Goal: Navigation & Orientation: Find specific page/section

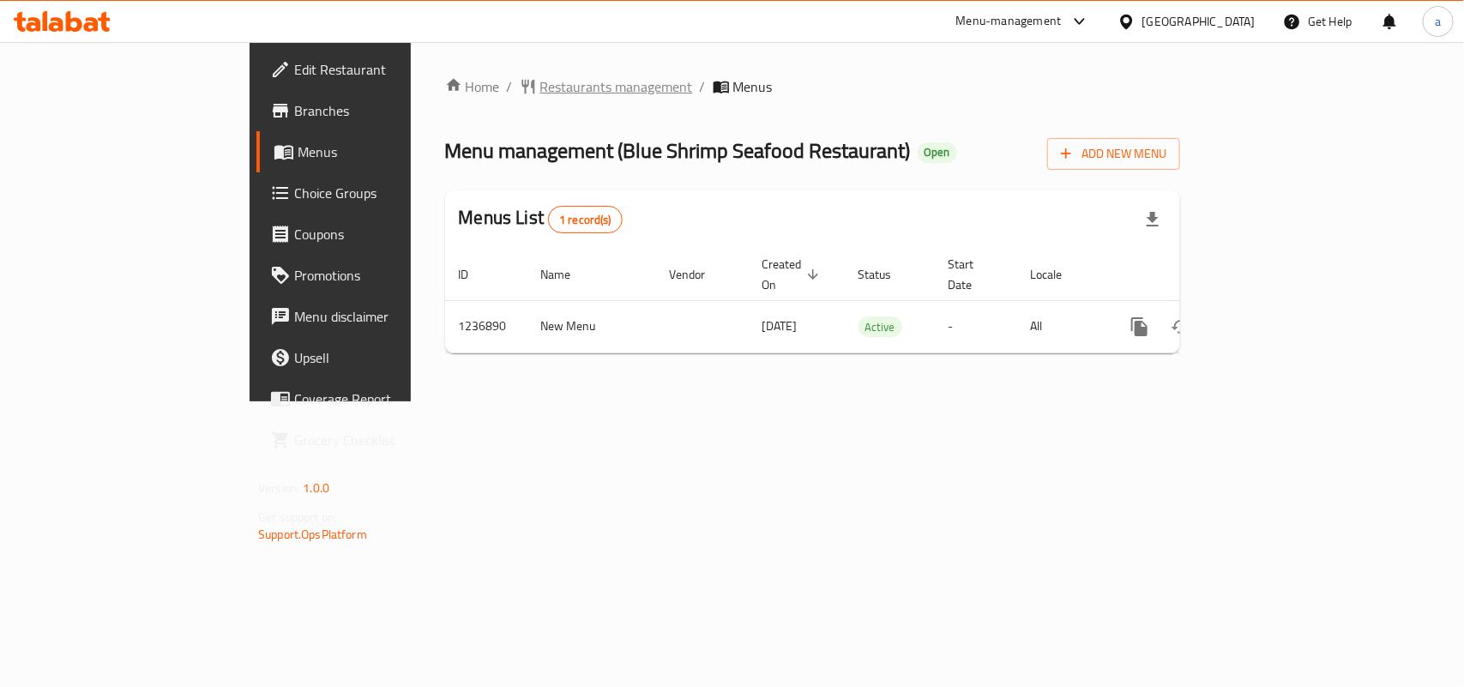
click at [540, 91] on span "Restaurants management" at bounding box center [616, 86] width 153 height 21
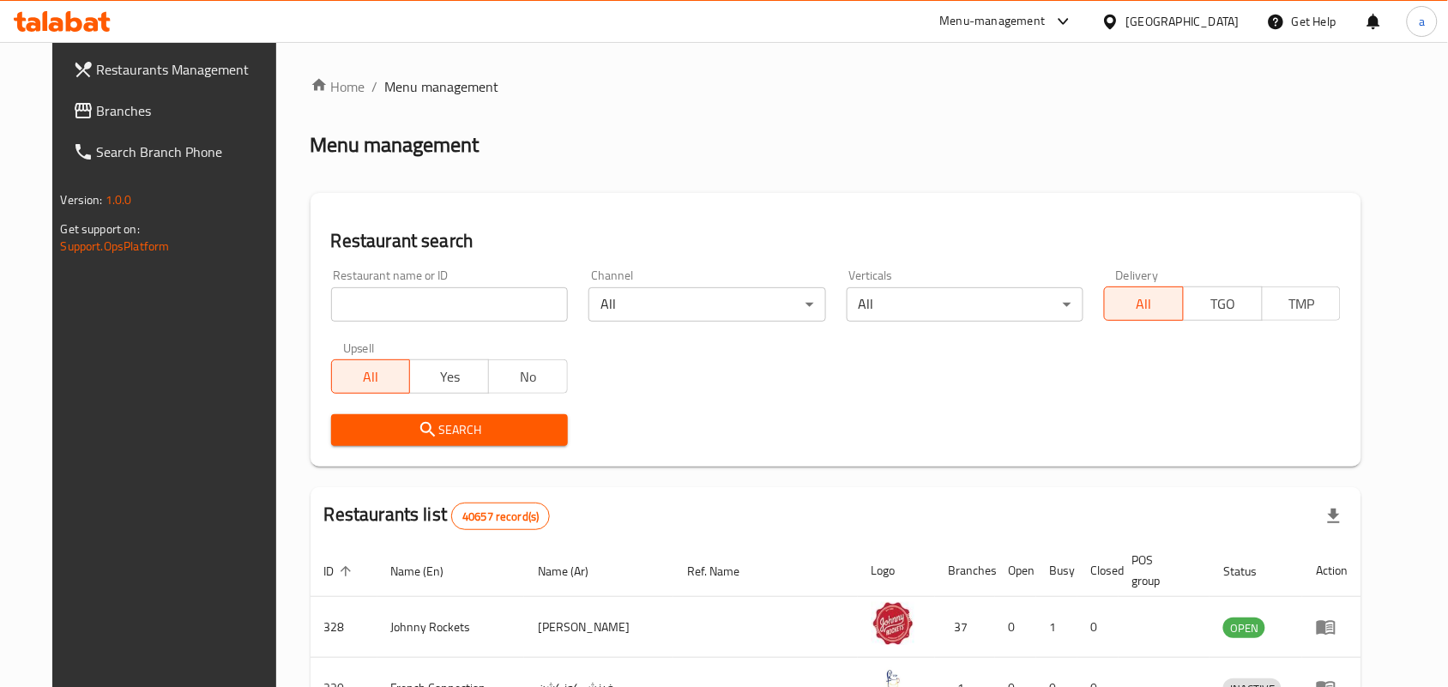
drag, startPoint x: 152, startPoint y: 107, endPoint x: 146, endPoint y: 82, distance: 25.6
click at [152, 107] on span "Branches" at bounding box center [189, 110] width 184 height 21
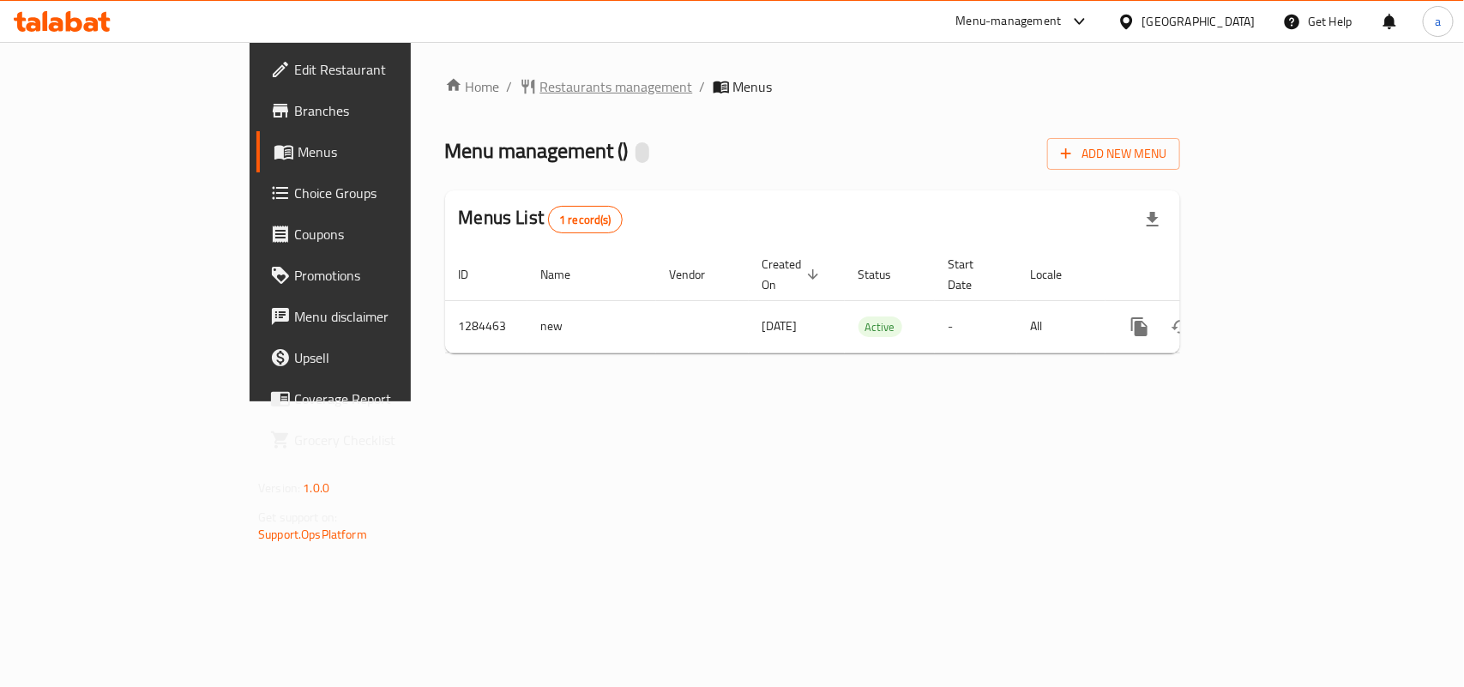
click at [540, 83] on span "Restaurants management" at bounding box center [616, 86] width 153 height 21
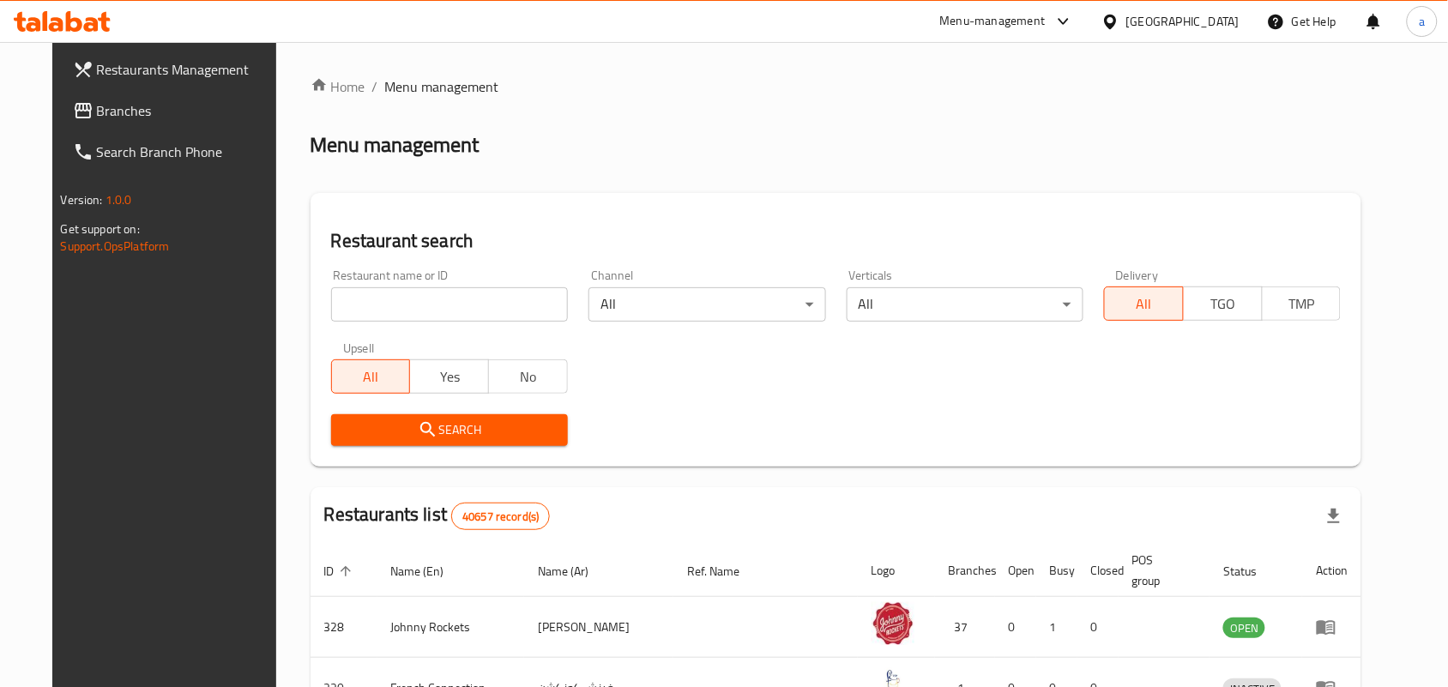
click at [133, 116] on span "Branches" at bounding box center [189, 110] width 184 height 21
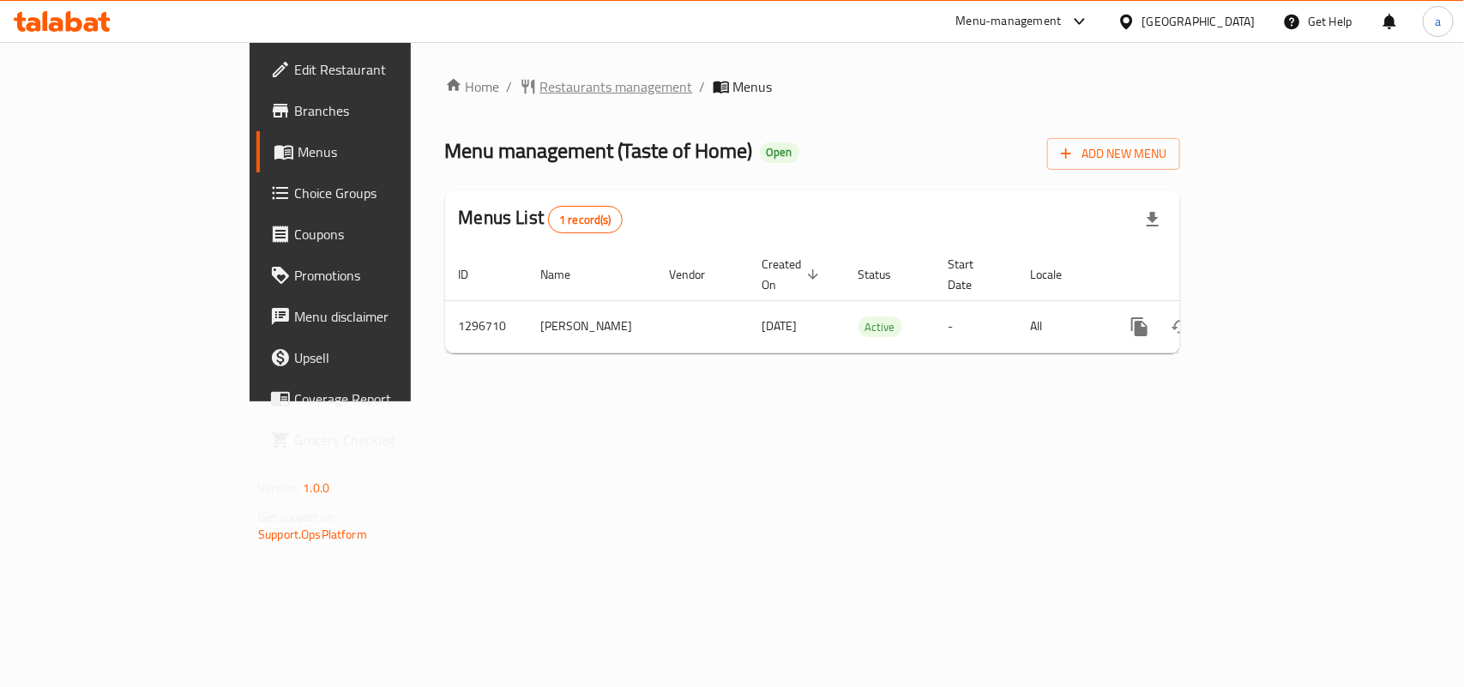
click at [540, 92] on span "Restaurants management" at bounding box center [616, 86] width 153 height 21
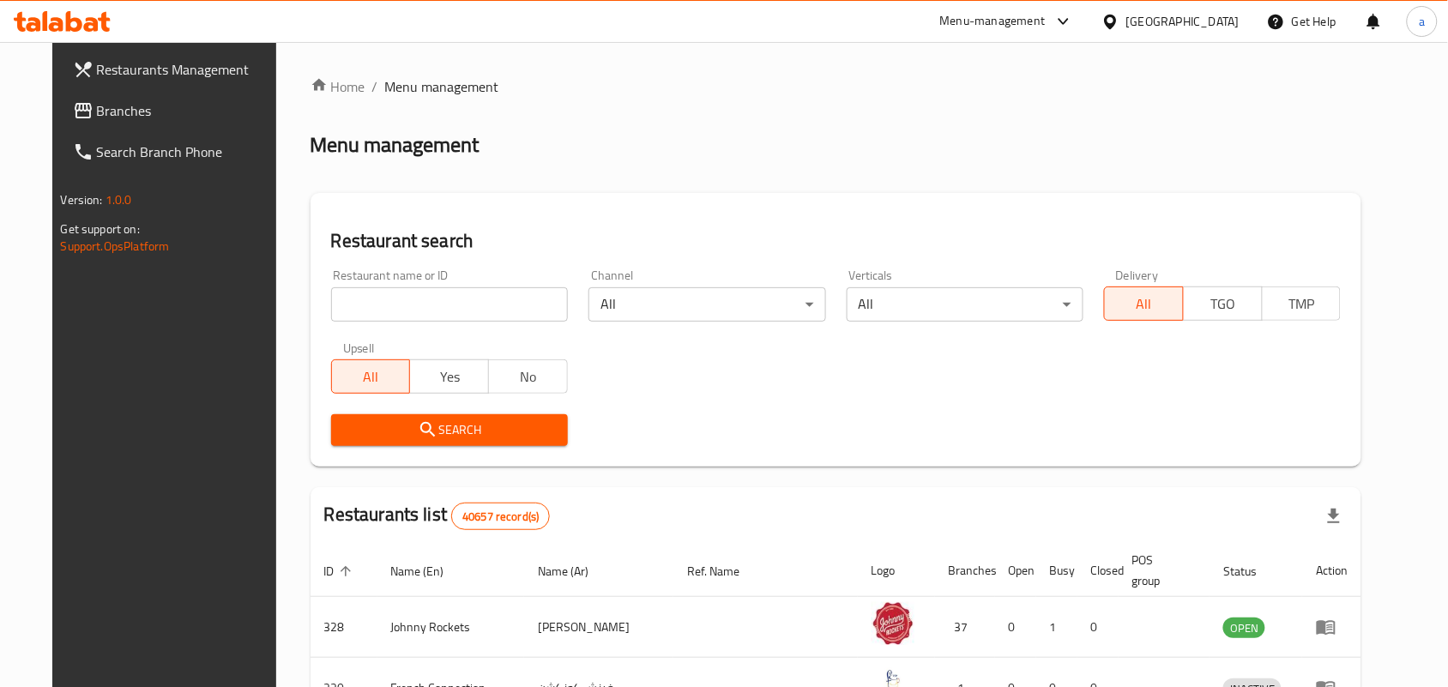
click at [155, 112] on span "Branches" at bounding box center [189, 110] width 184 height 21
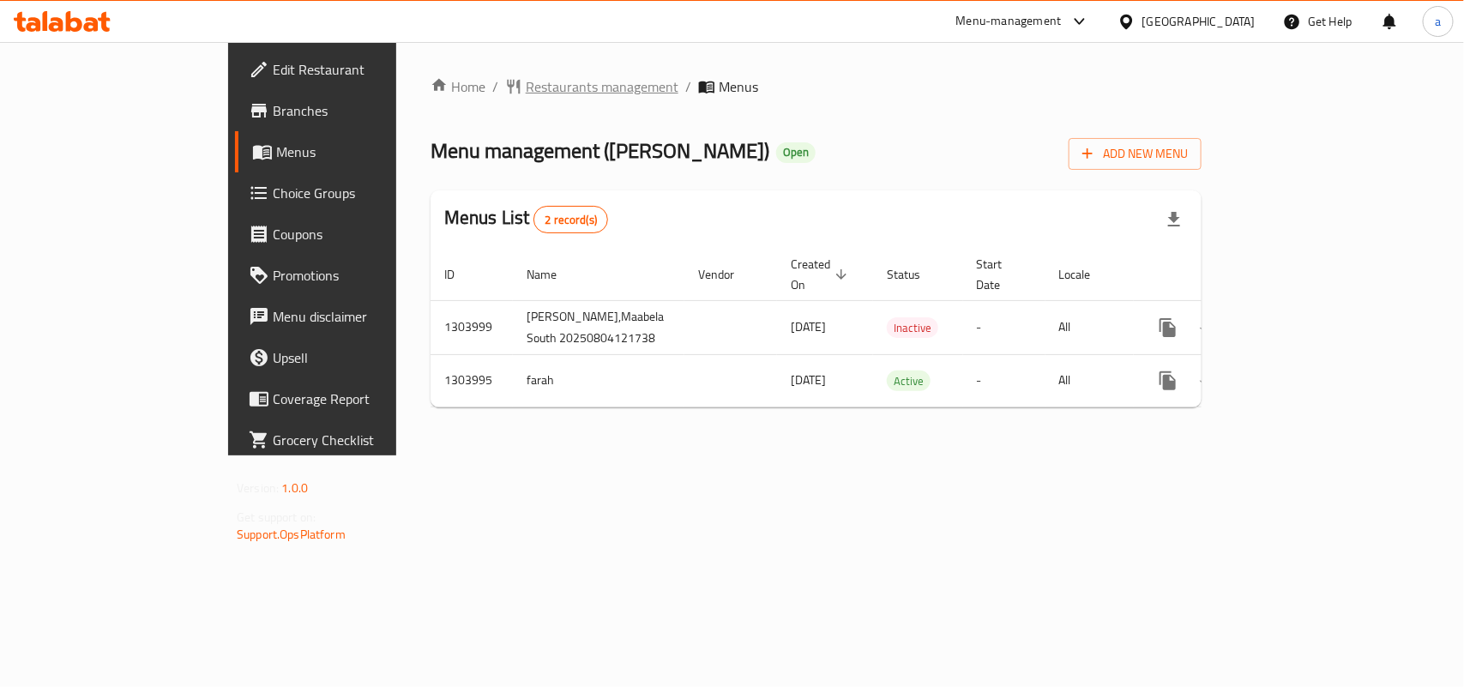
click at [526, 88] on span "Restaurants management" at bounding box center [602, 86] width 153 height 21
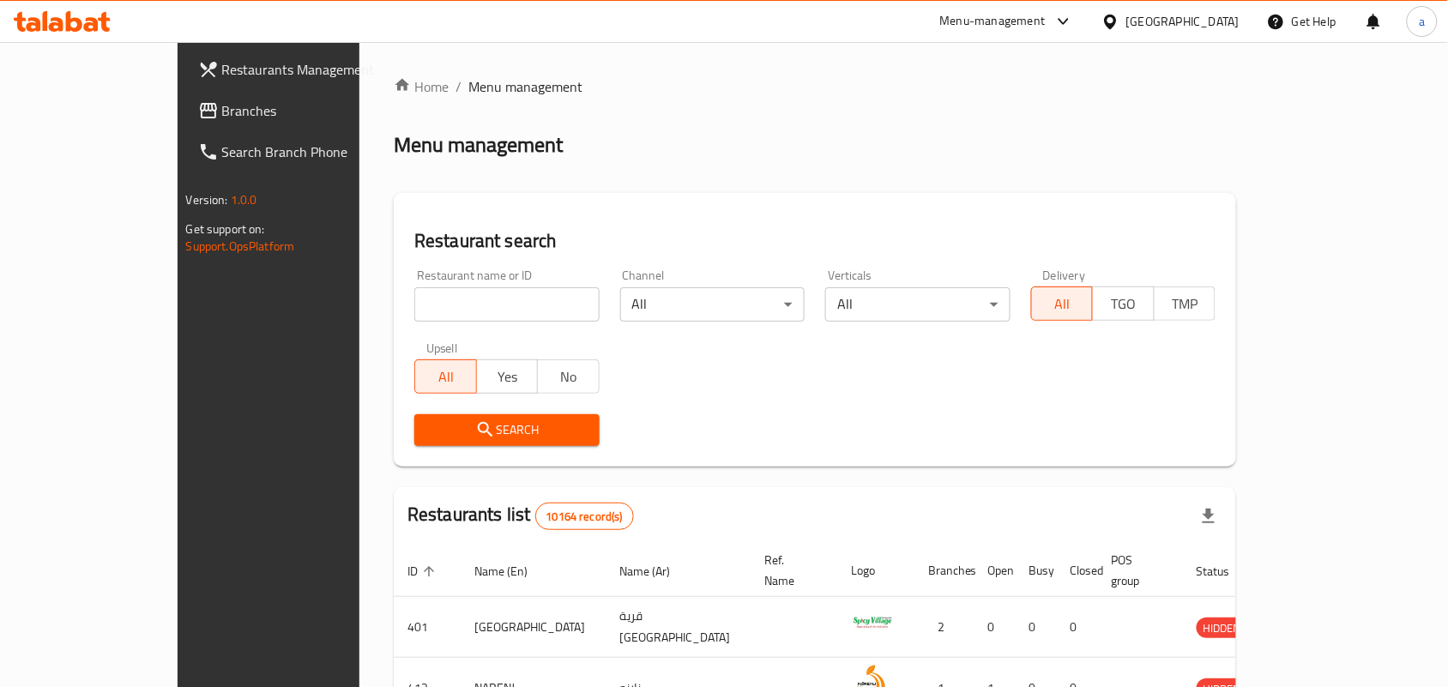
click at [222, 110] on span "Branches" at bounding box center [314, 110] width 184 height 21
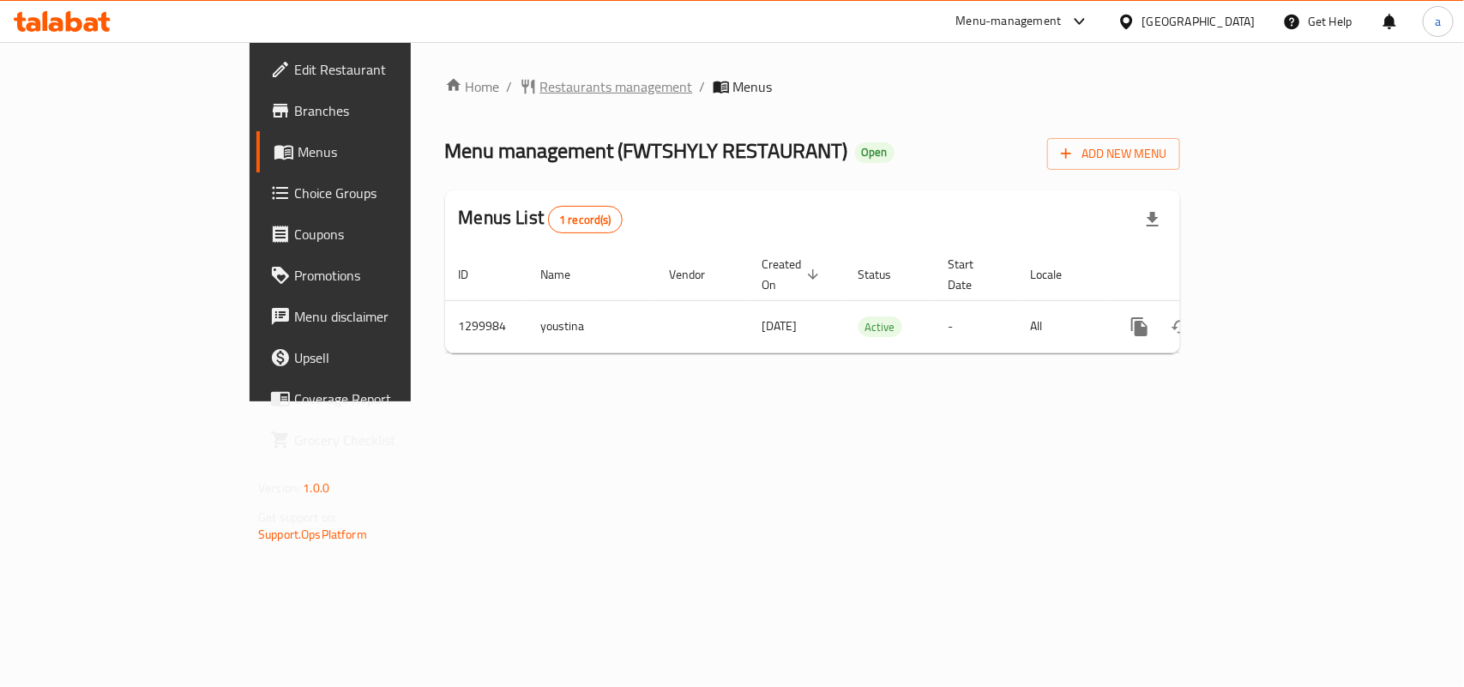
click at [540, 91] on span "Restaurants management" at bounding box center [616, 86] width 153 height 21
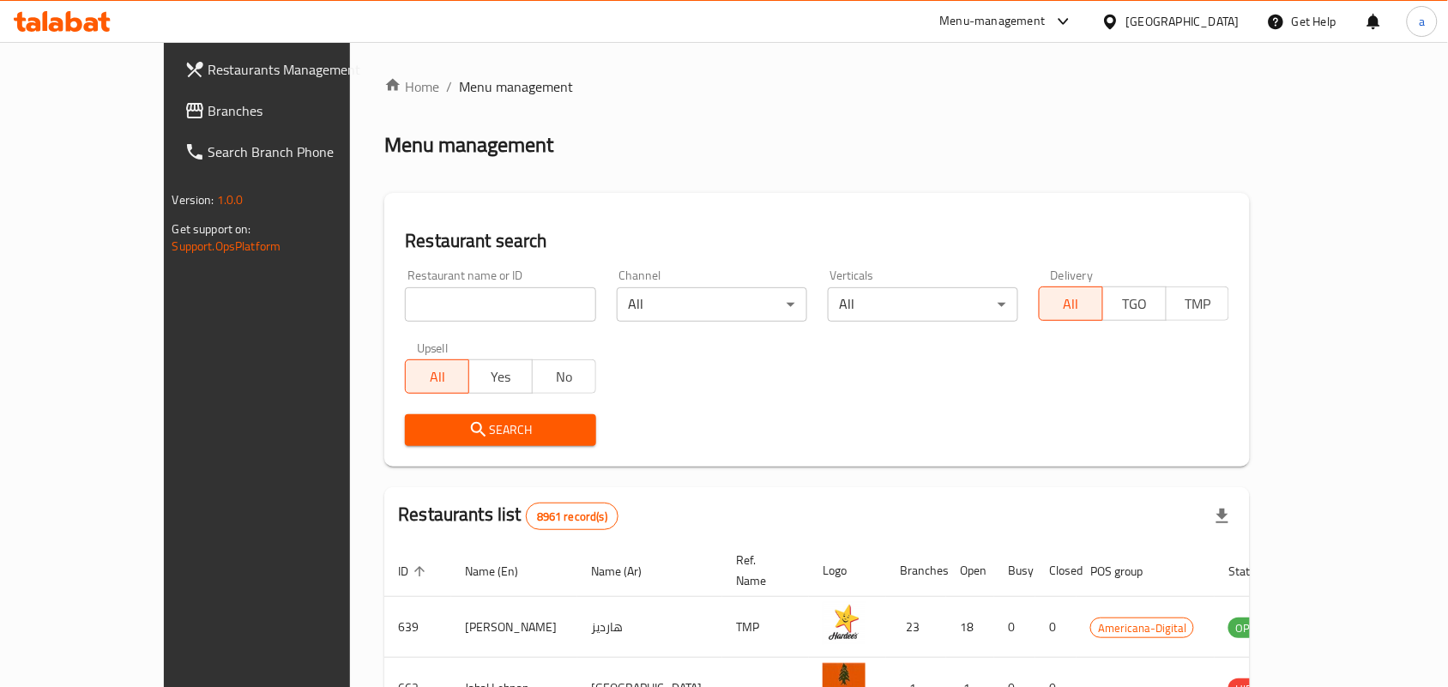
click at [208, 112] on span "Branches" at bounding box center [300, 110] width 184 height 21
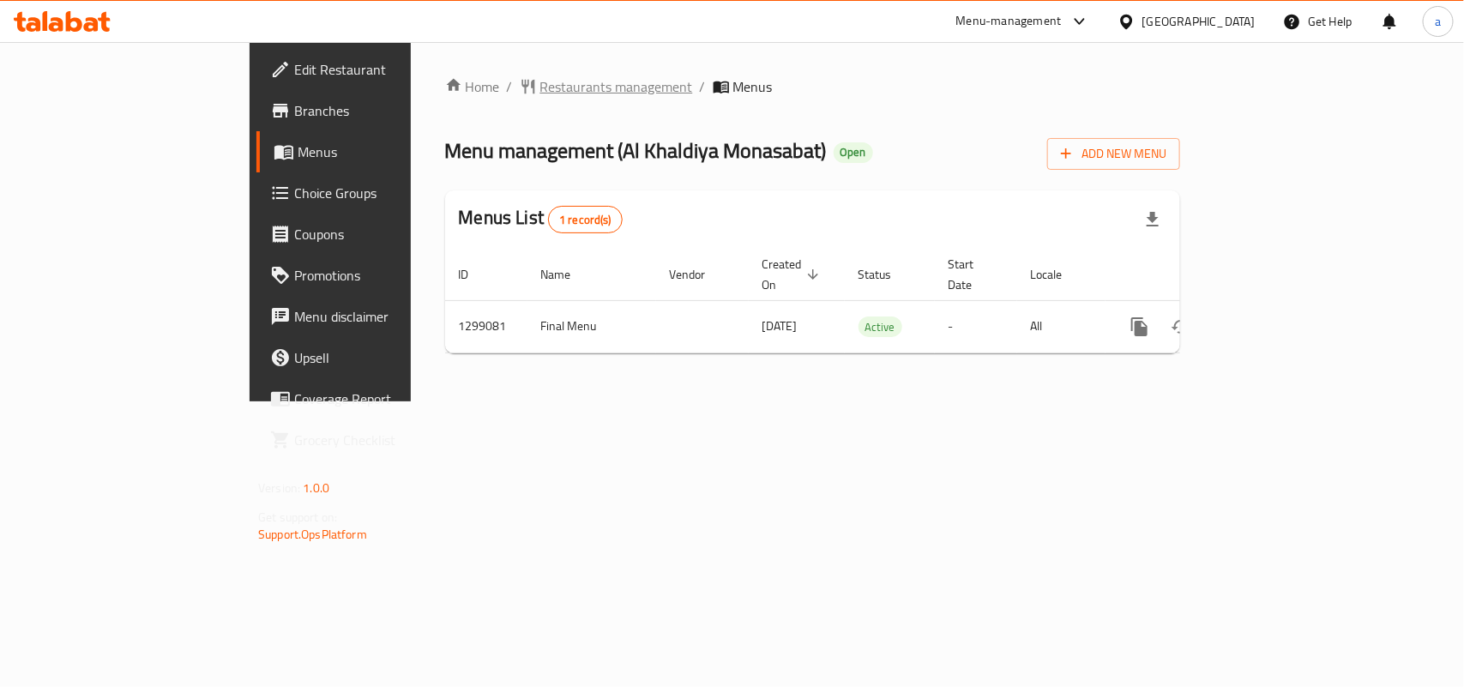
click at [540, 88] on span "Restaurants management" at bounding box center [616, 86] width 153 height 21
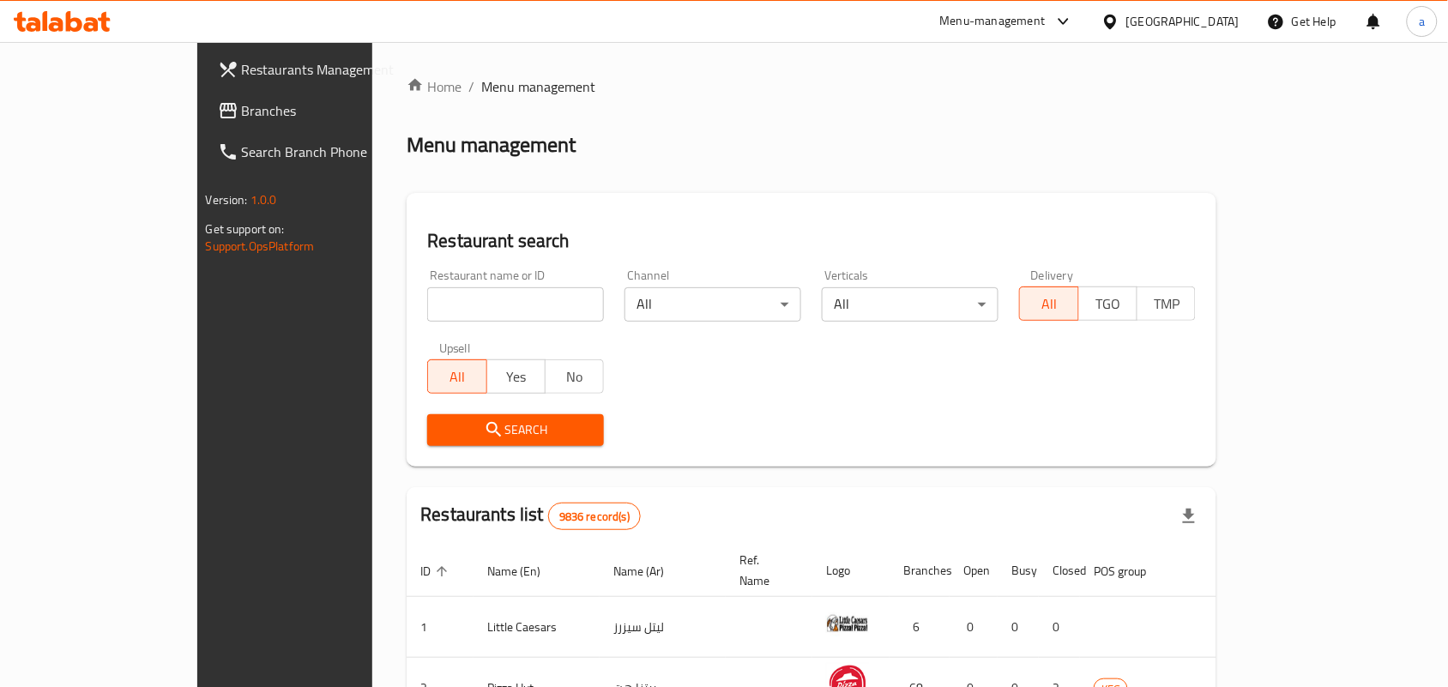
click at [242, 120] on span "Branches" at bounding box center [334, 110] width 184 height 21
